Goal: Task Accomplishment & Management: Manage account settings

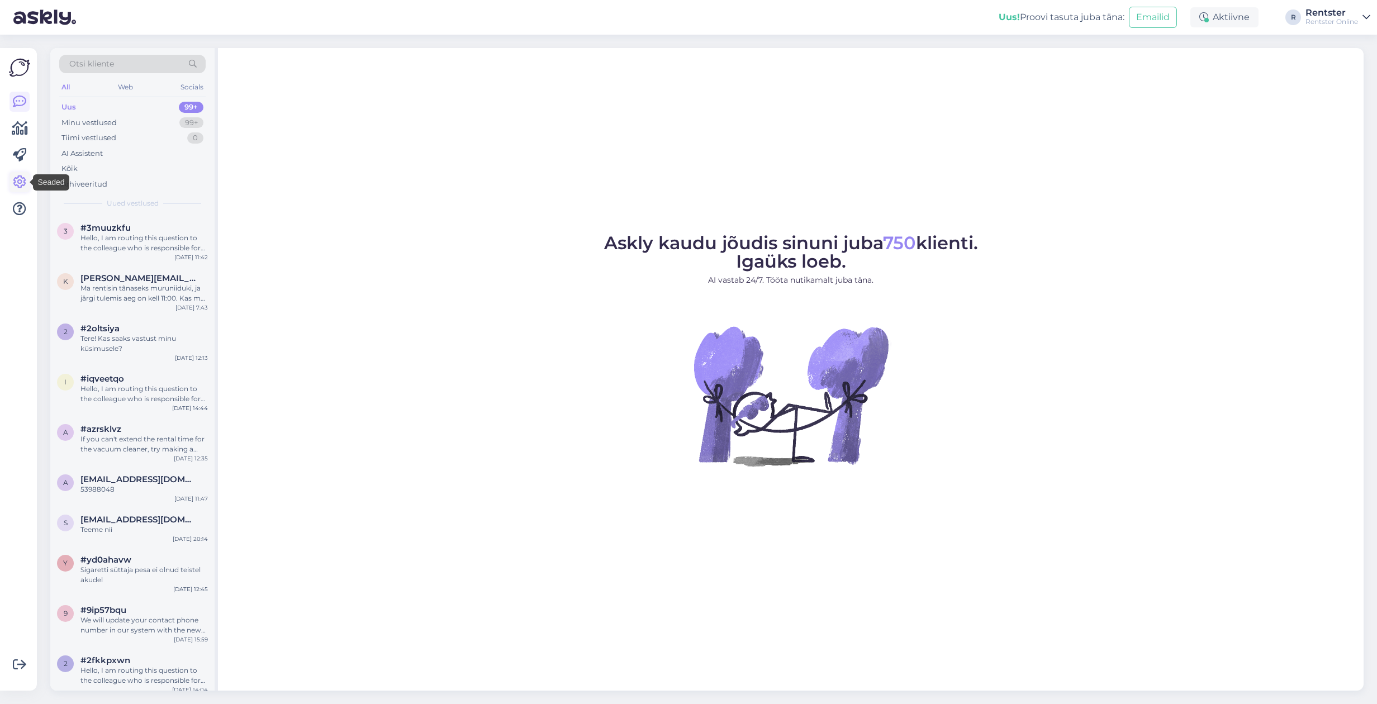
click at [22, 179] on icon at bounding box center [19, 181] width 13 height 13
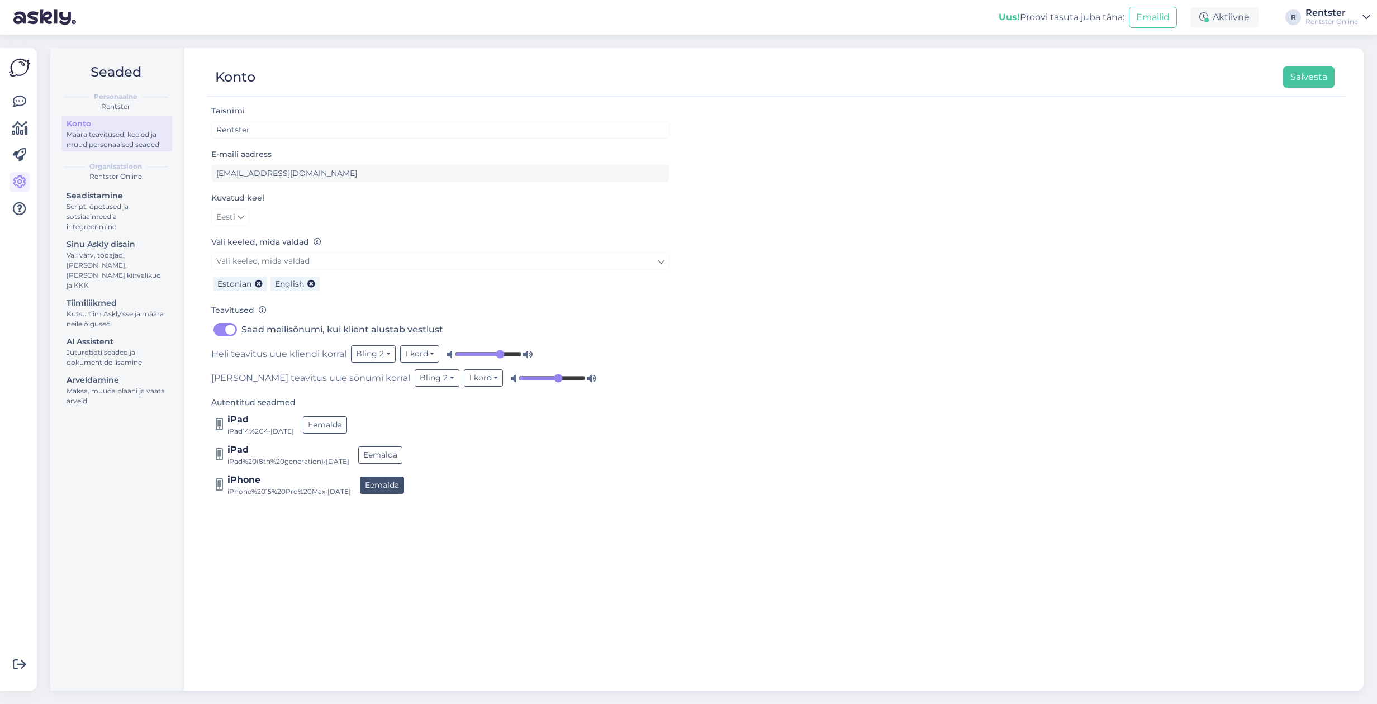
click at [401, 485] on button "Eemalda" at bounding box center [382, 485] width 44 height 17
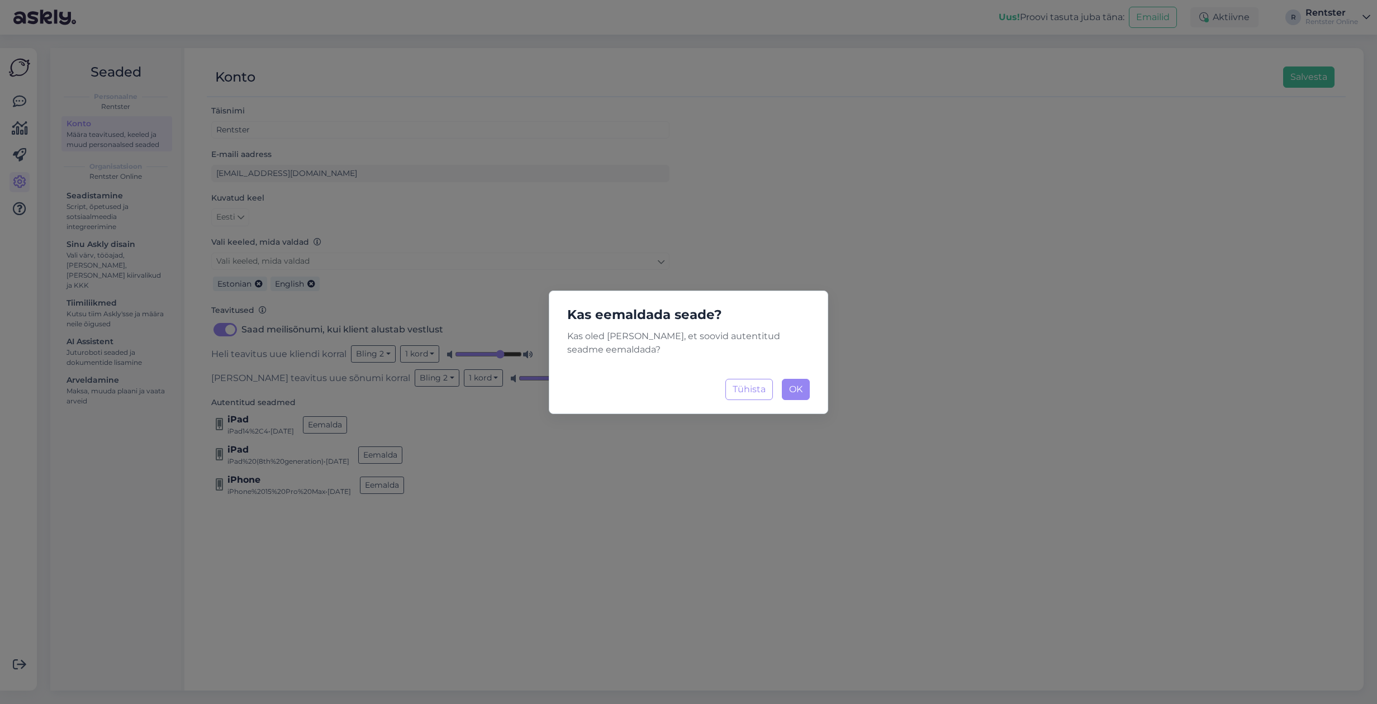
click at [792, 386] on span "OK" at bounding box center [795, 389] width 13 height 11
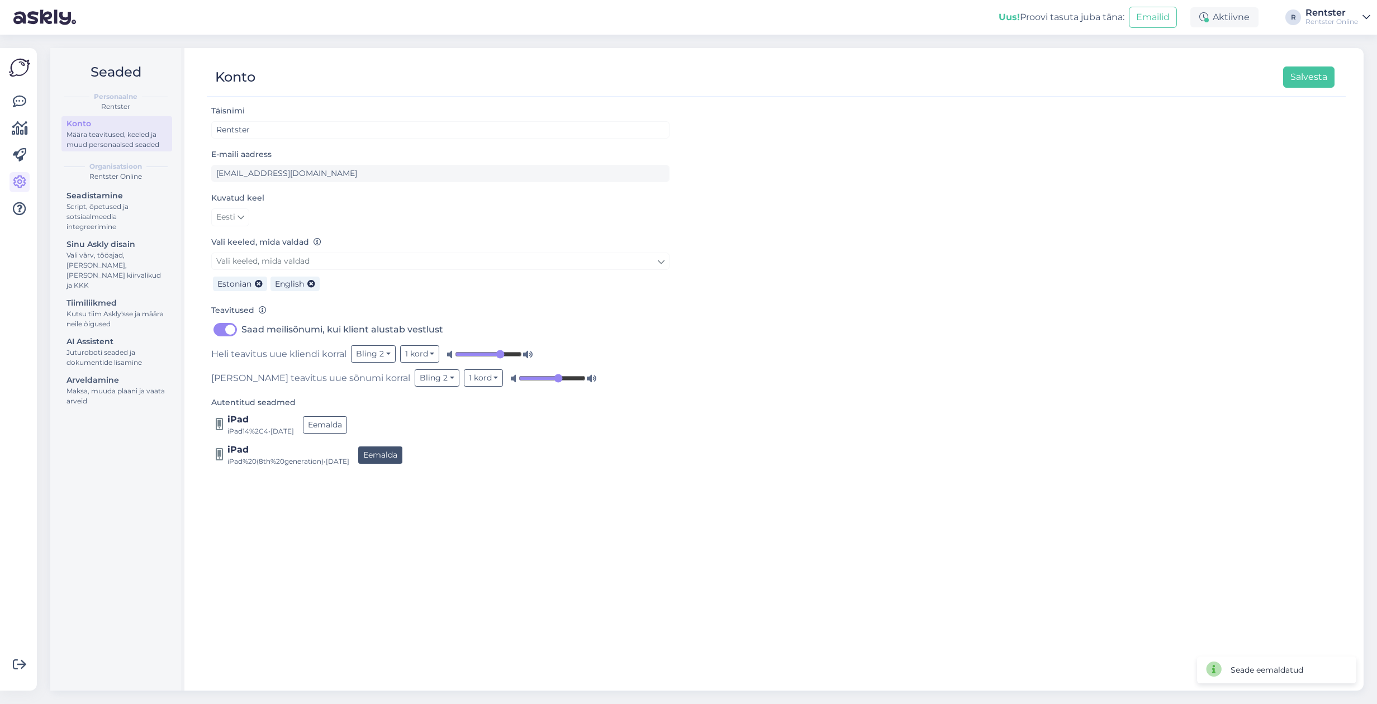
click at [402, 459] on button "Eemalda" at bounding box center [380, 454] width 44 height 17
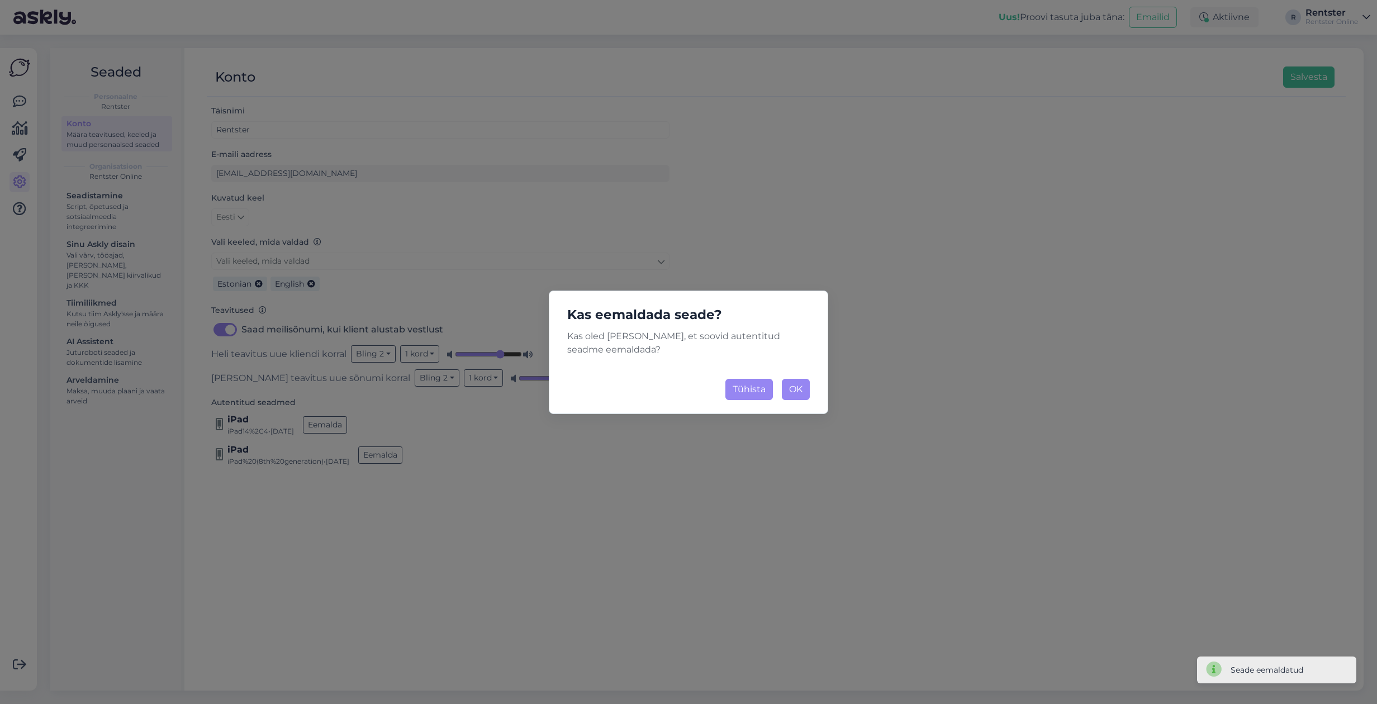
drag, startPoint x: 796, startPoint y: 391, endPoint x: 762, endPoint y: 399, distance: 35.0
click at [792, 392] on span "OK" at bounding box center [795, 389] width 13 height 11
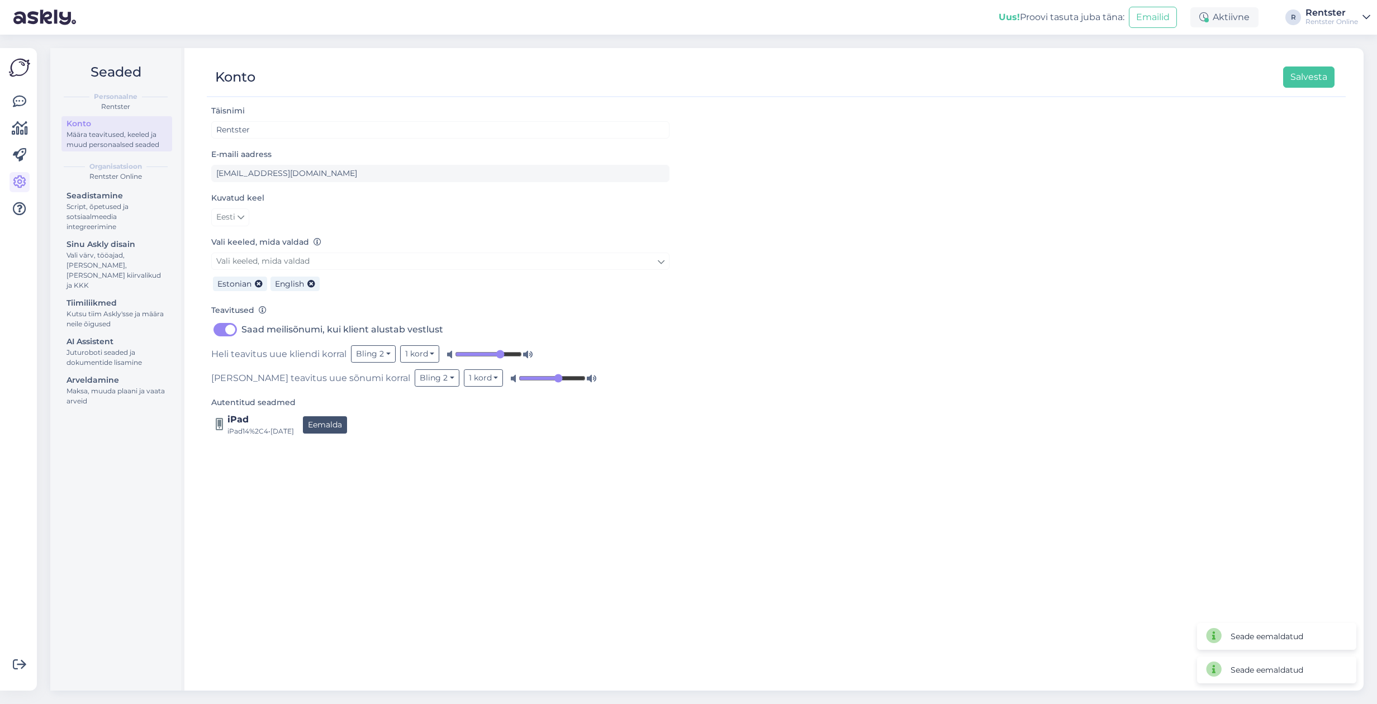
click at [347, 426] on button "Eemalda" at bounding box center [325, 424] width 44 height 17
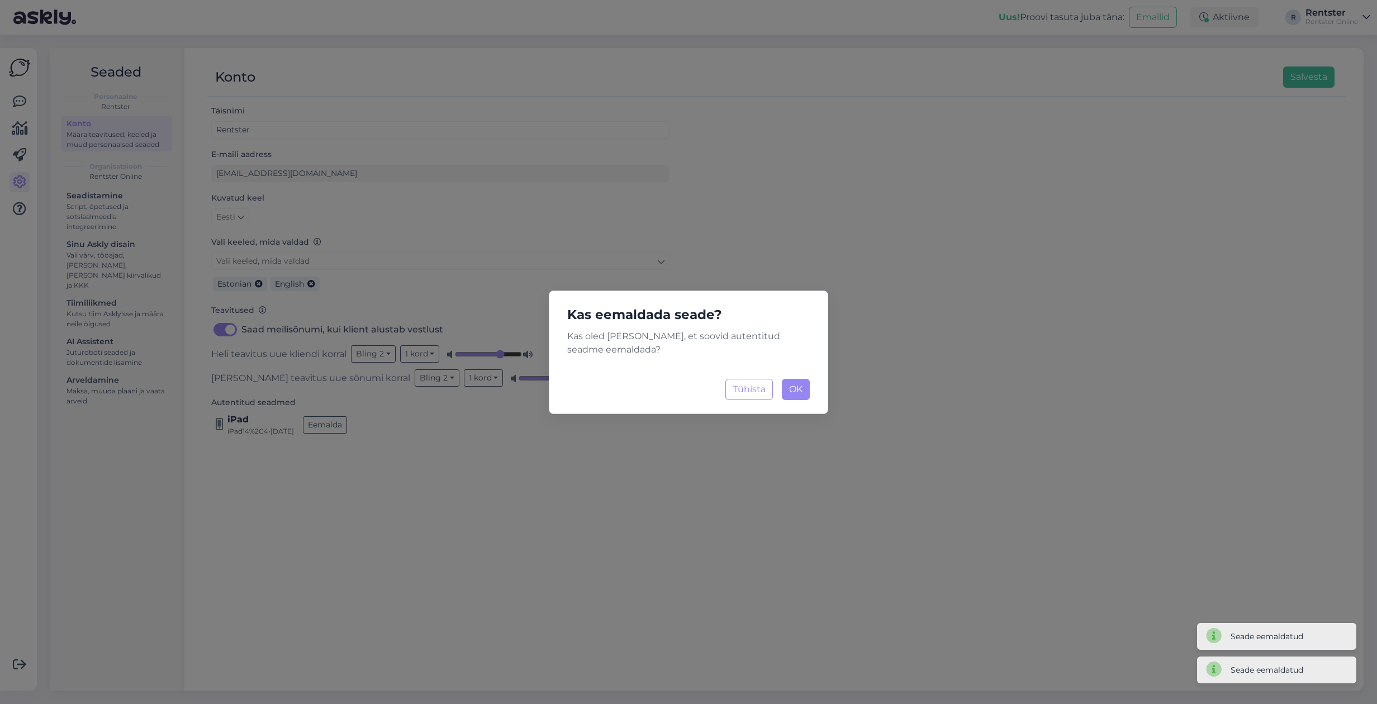
drag, startPoint x: 788, startPoint y: 384, endPoint x: 632, endPoint y: 418, distance: 159.0
click at [788, 384] on button "OK Laadimine..." at bounding box center [796, 389] width 28 height 21
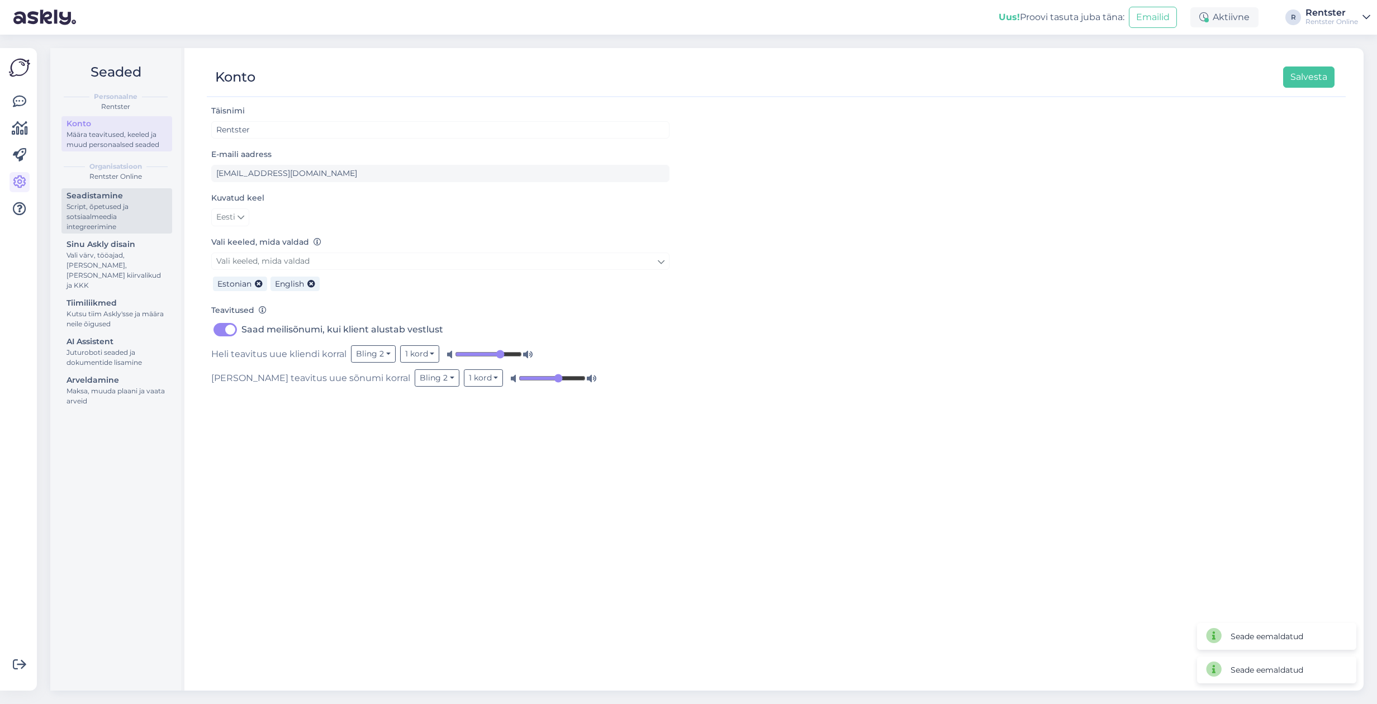
click at [123, 221] on div "Script, õpetused ja sotsiaalmeedia integreerimine" at bounding box center [116, 217] width 101 height 30
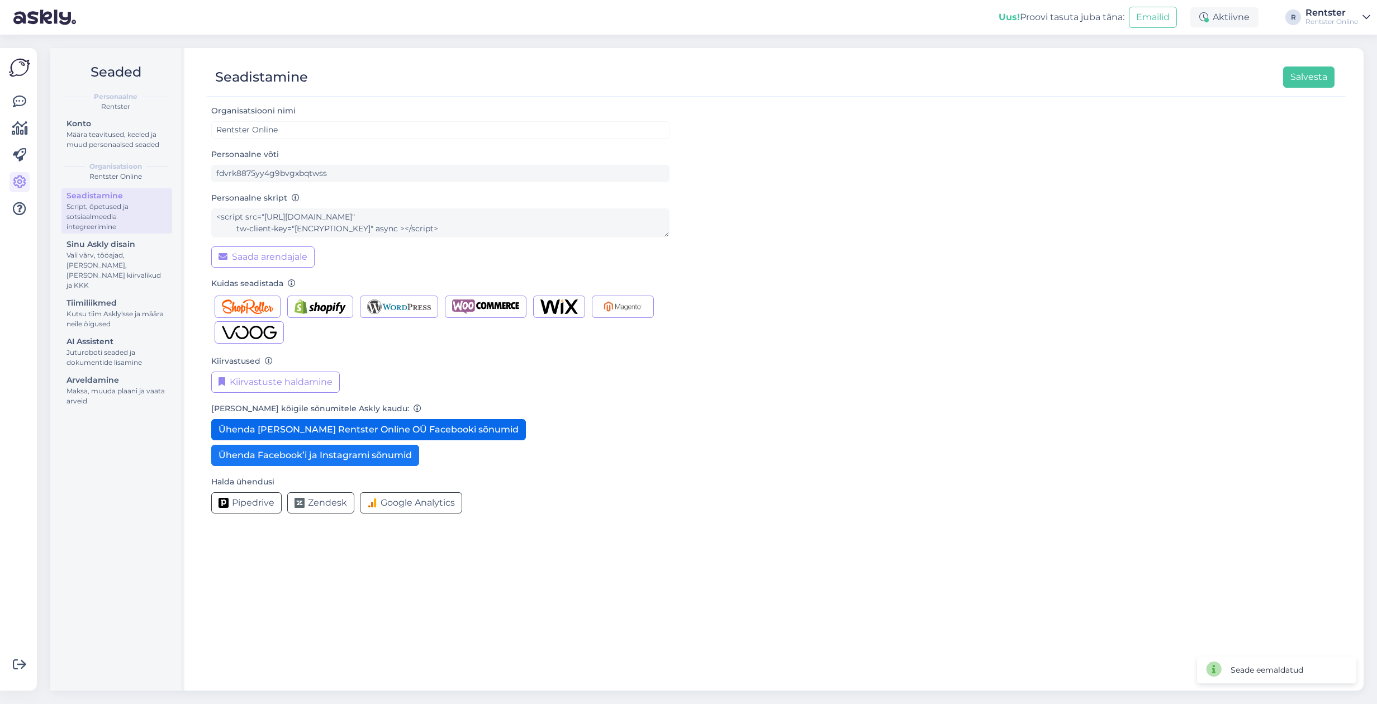
click at [344, 432] on button "Ühenda [PERSON_NAME] Rentster Online OÜ Facebooki sõnumid" at bounding box center [368, 429] width 315 height 21
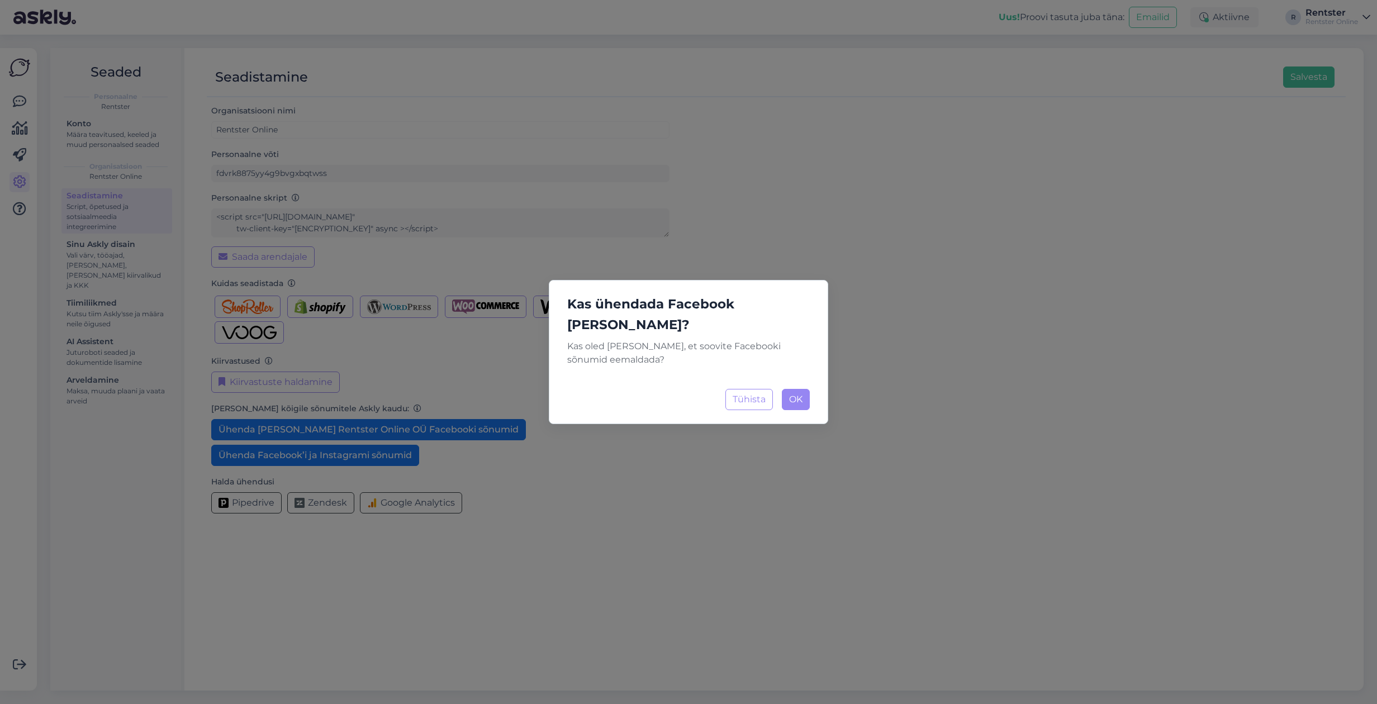
click at [802, 394] on span "OK" at bounding box center [795, 399] width 13 height 11
